Goal: Information Seeking & Learning: Learn about a topic

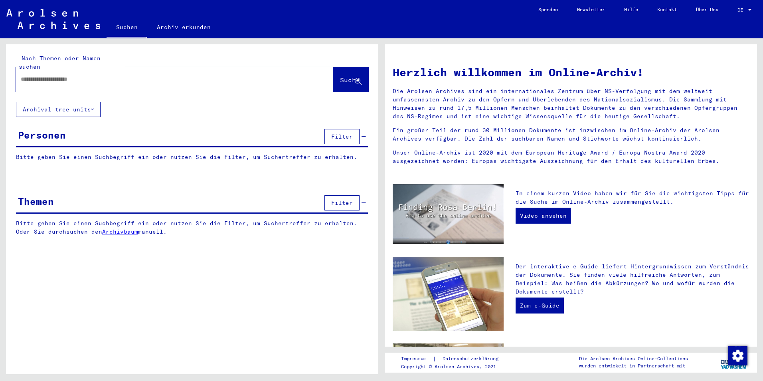
click at [182, 27] on link "Archiv erkunden" at bounding box center [183, 27] width 73 height 19
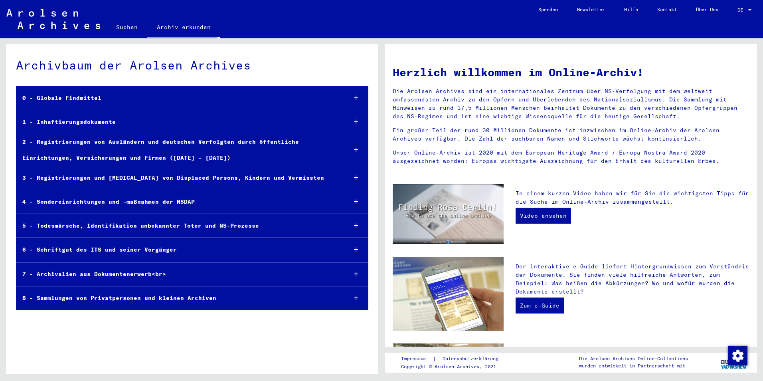
click at [209, 141] on div "2 - Registrierungen von Ausländern und deutschen Verfolgten durch öffentliche E…" at bounding box center [178, 149] width 324 height 31
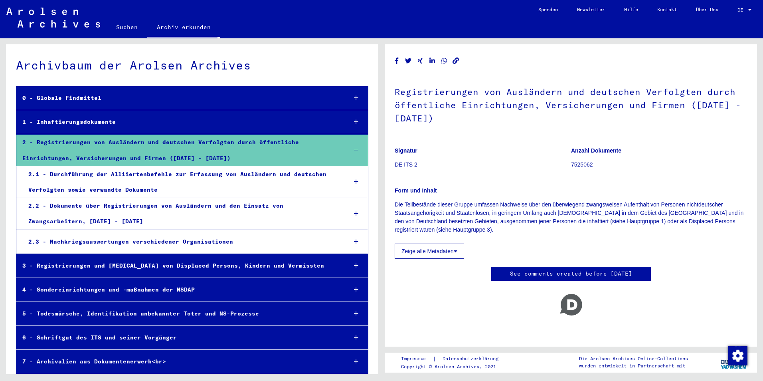
click at [202, 189] on div "2.1 - Durchführung der Alliiertenbefehle zur Erfassung von Ausländern und deuts…" at bounding box center [181, 182] width 319 height 31
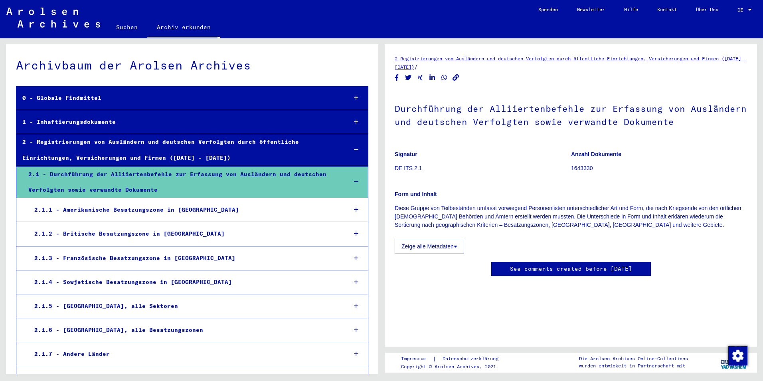
click at [224, 182] on div "2.1 - Durchführung der Alliiertenbefehle zur Erfassung von Ausländern und deuts…" at bounding box center [181, 182] width 319 height 31
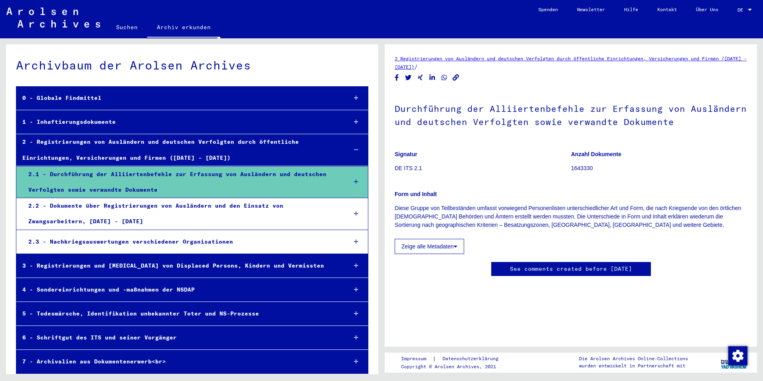
click at [206, 208] on div "2.2 - Dokumente über Registrierungen von Ausländern und den Einsatz von Zwangsa…" at bounding box center [181, 213] width 319 height 31
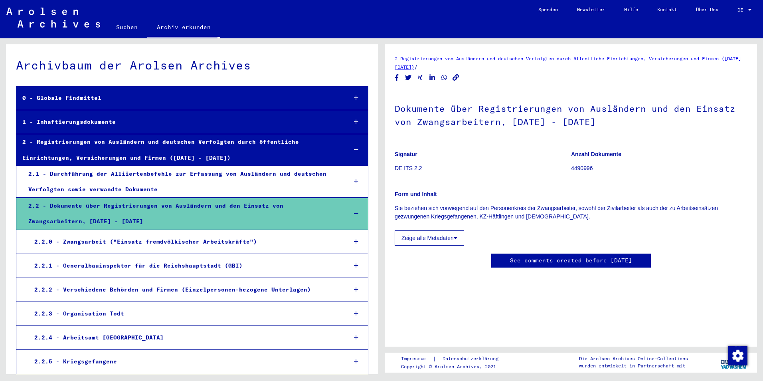
click at [252, 211] on div "2.2 - Dokumente über Registrierungen von Ausländern und den Einsatz von Zwangsa…" at bounding box center [181, 213] width 319 height 31
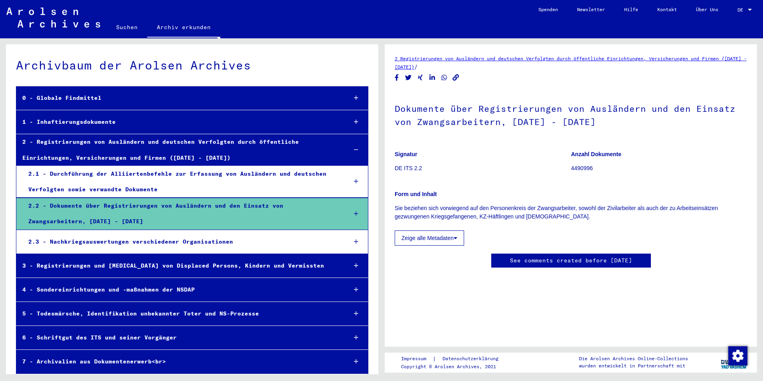
click at [241, 184] on div "2.1 - Durchführung der Alliiertenbefehle zur Erfassung von Ausländern und deuts…" at bounding box center [181, 181] width 319 height 31
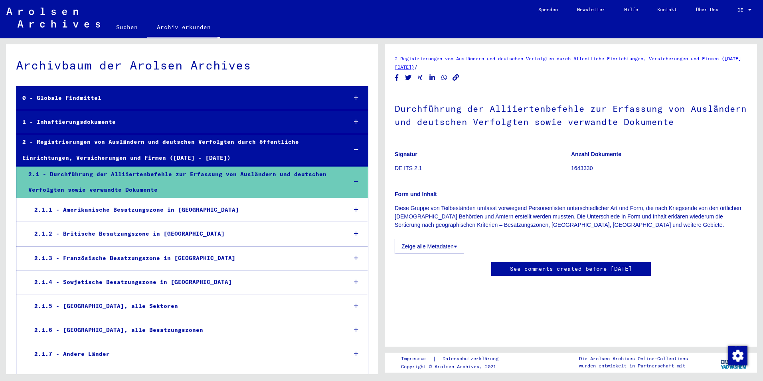
click at [286, 231] on div "2.1.2 - Britische Besatzungszone in [GEOGRAPHIC_DATA]" at bounding box center [184, 234] width 313 height 16
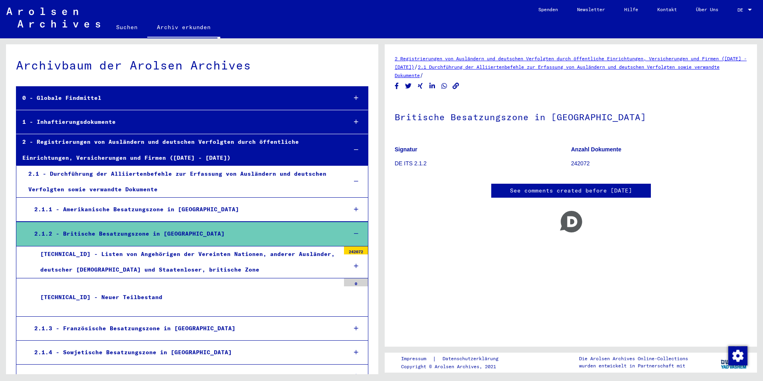
click at [288, 235] on div "2.1.2 - Britische Besatzungszone in [GEOGRAPHIC_DATA]" at bounding box center [184, 234] width 313 height 16
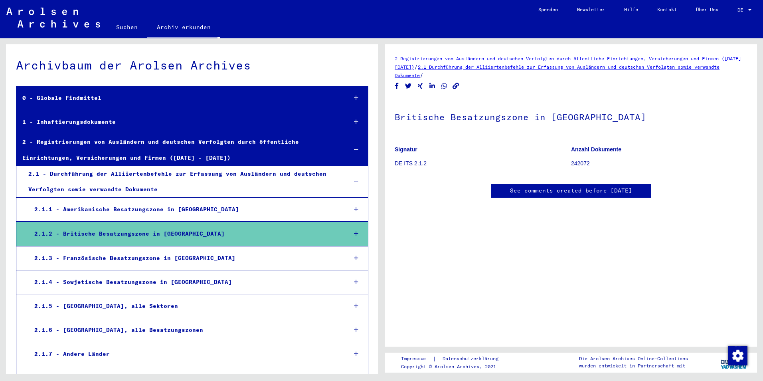
click at [299, 260] on div "2.1.3 - Französische Besatzungszone in [GEOGRAPHIC_DATA]" at bounding box center [184, 258] width 313 height 16
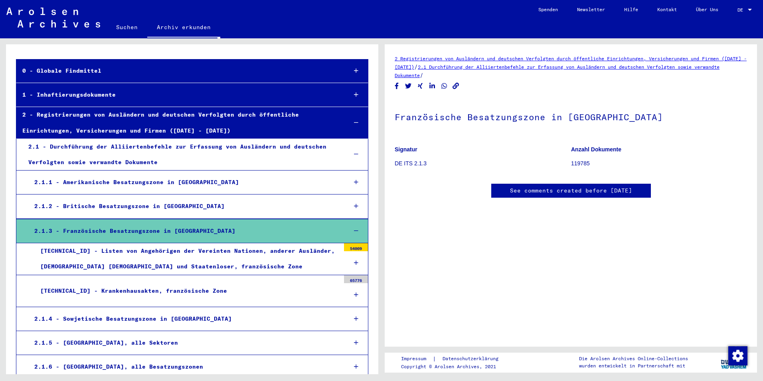
scroll to position [40, 0]
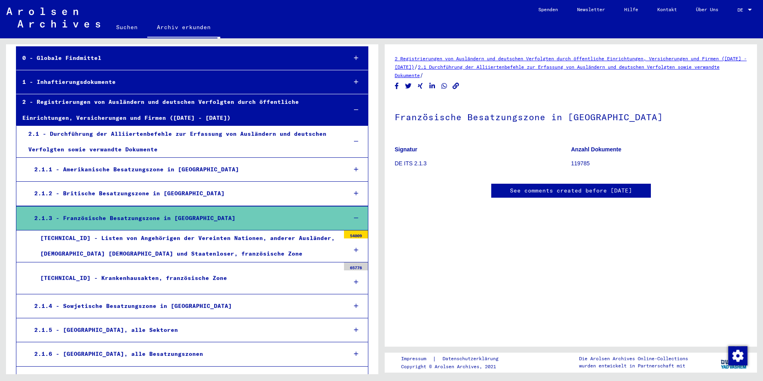
click at [288, 242] on div "[TECHNICAL_ID] - Listen von Angehörigen der Vereinten Nationen, anderer Ausländ…" at bounding box center [187, 245] width 306 height 31
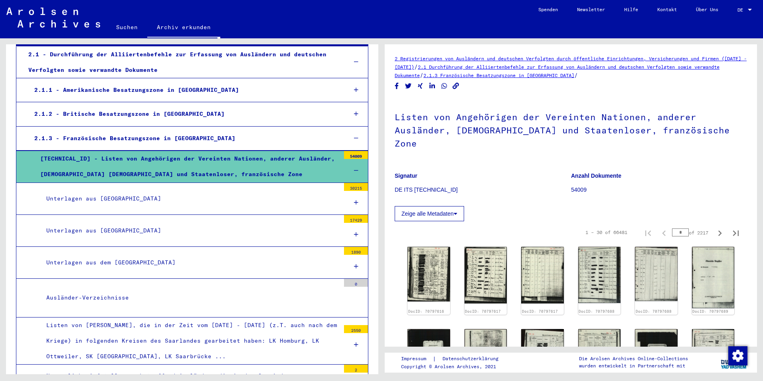
scroll to position [120, 0]
click at [262, 219] on mat-tree-node "Unterlagen aus [GEOGRAPHIC_DATA] 17429" at bounding box center [192, 230] width 353 height 32
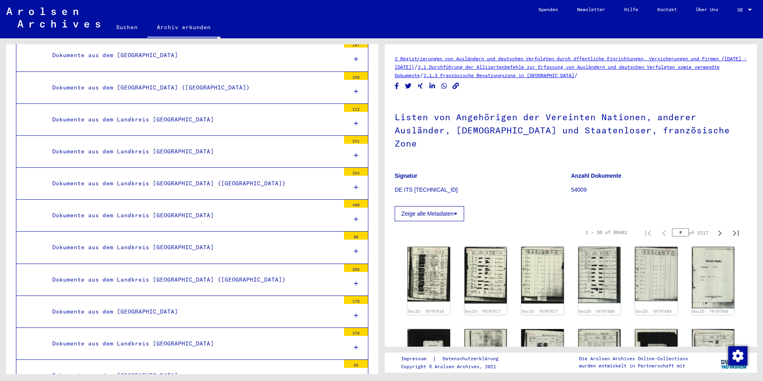
scroll to position [958, 0]
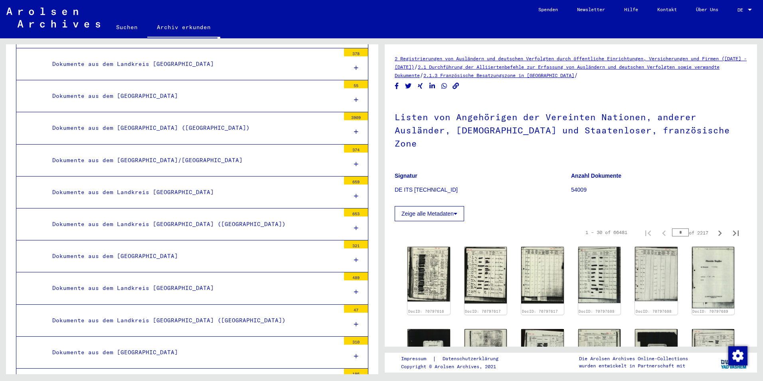
click at [293, 193] on div "Dokumente aus dem Landkreis [GEOGRAPHIC_DATA]" at bounding box center [193, 192] width 294 height 16
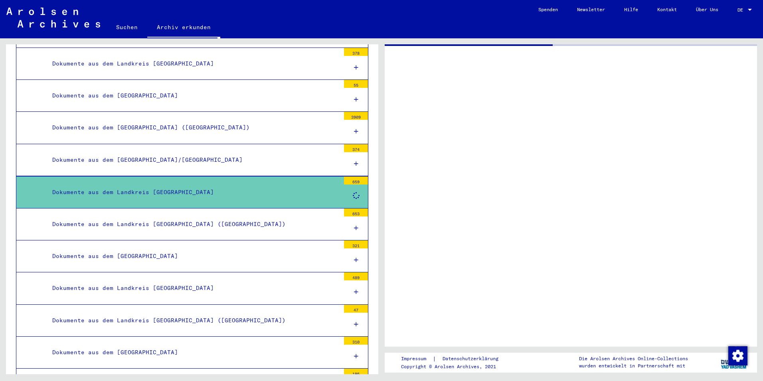
scroll to position [958, 0]
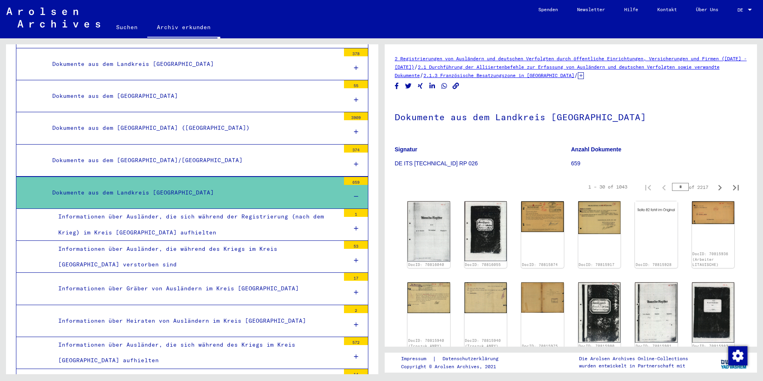
click at [353, 195] on div at bounding box center [356, 197] width 24 height 24
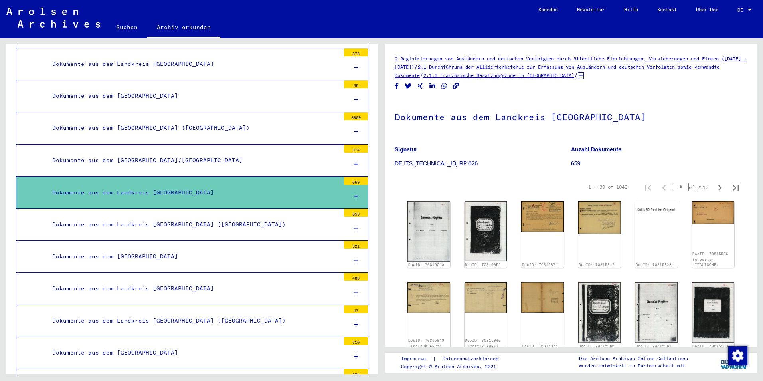
click at [275, 217] on div "Dokumente aus dem Landkreis [GEOGRAPHIC_DATA] ([GEOGRAPHIC_DATA])" at bounding box center [193, 225] width 294 height 16
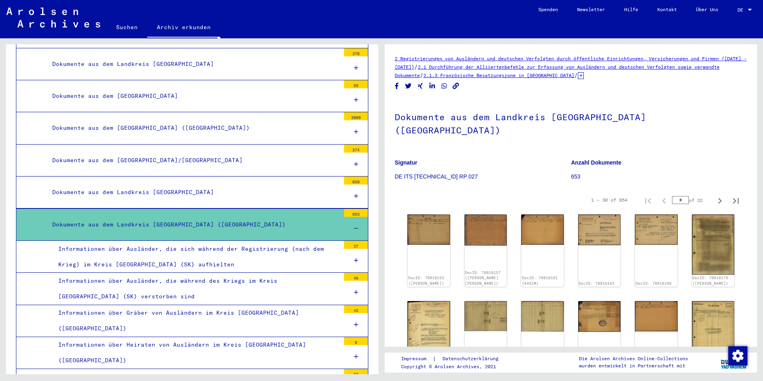
click at [584, 74] on icon at bounding box center [581, 75] width 6 height 7
